Goal: Transaction & Acquisition: Register for event/course

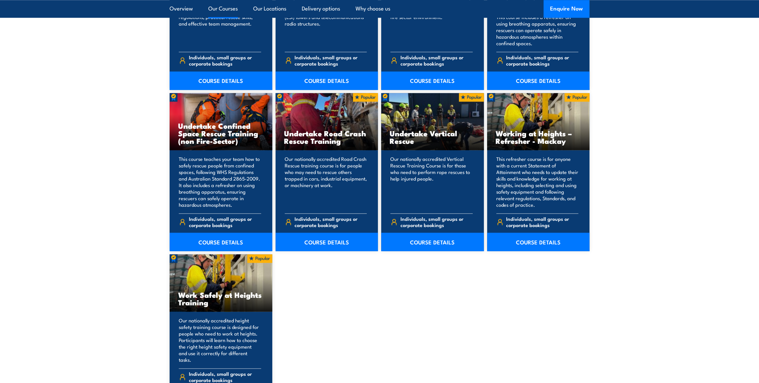
scroll to position [751, 0]
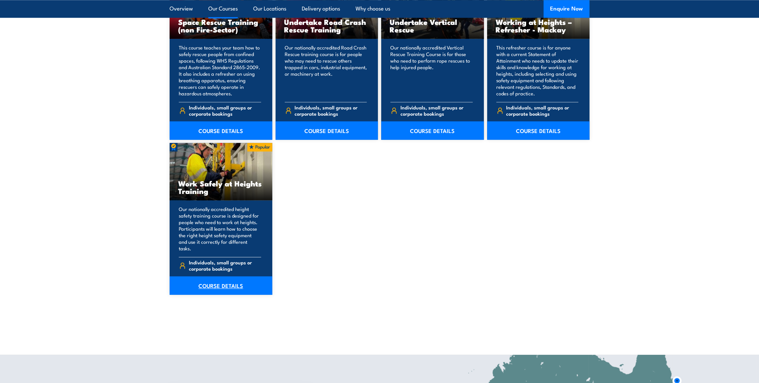
click at [219, 284] on link "COURSE DETAILS" at bounding box center [221, 285] width 103 height 18
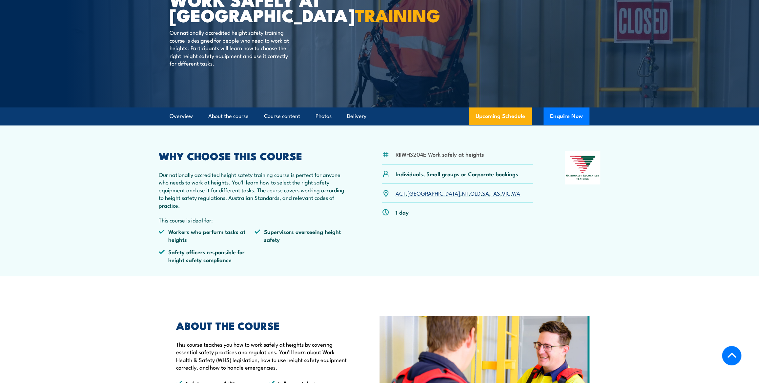
scroll to position [111, 0]
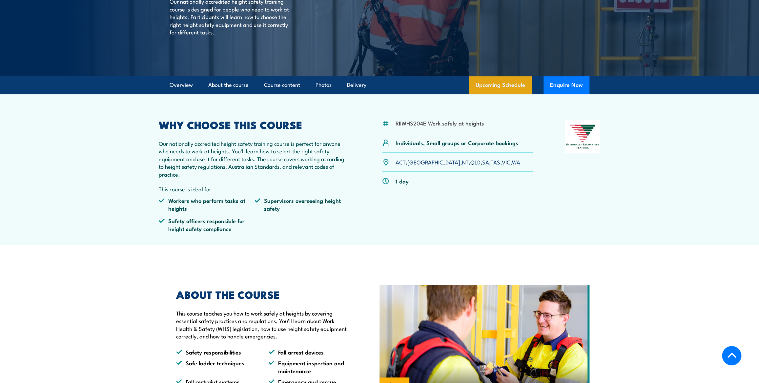
click at [505, 86] on link "Upcoming Schedule" at bounding box center [500, 85] width 63 height 18
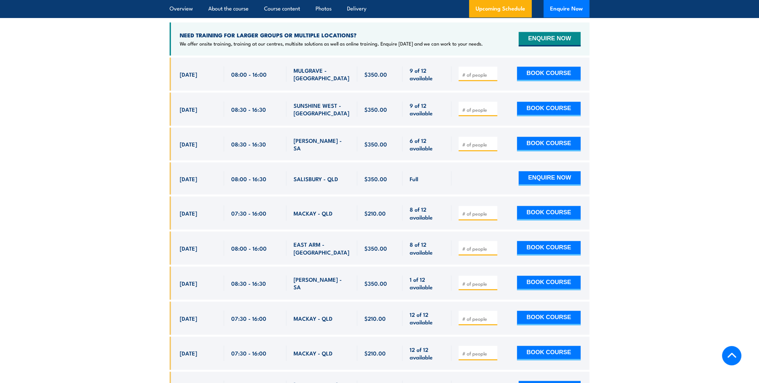
scroll to position [1115, 0]
